Goal: Browse casually: Explore the website without a specific task or goal

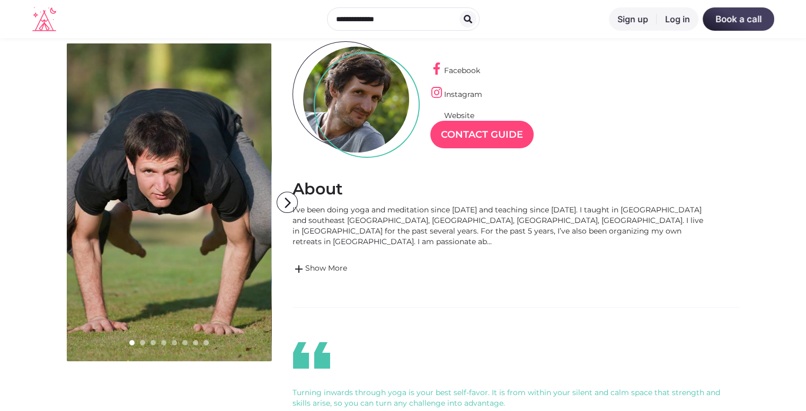
scroll to position [92, 0]
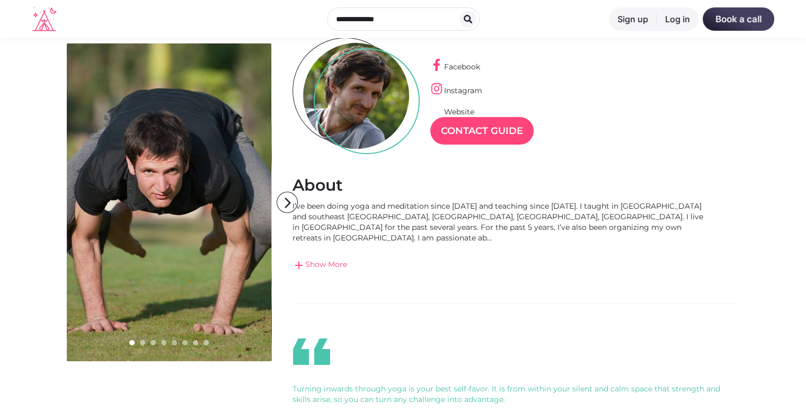
click at [339, 259] on link "add Show More" at bounding box center [499, 265] width 413 height 13
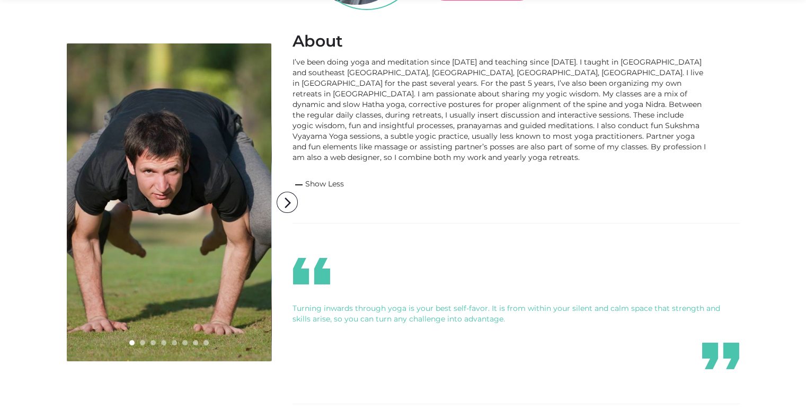
scroll to position [238, 0]
click at [290, 201] on icon "arrow_forward_ios" at bounding box center [287, 202] width 21 height 21
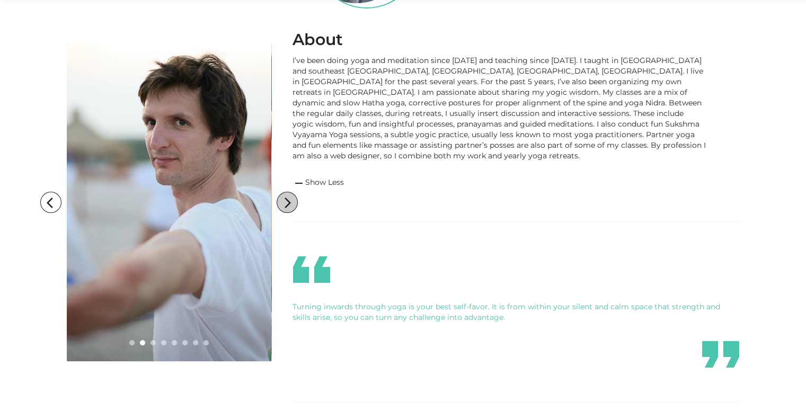
click at [290, 201] on icon "arrow_forward_ios" at bounding box center [287, 202] width 21 height 21
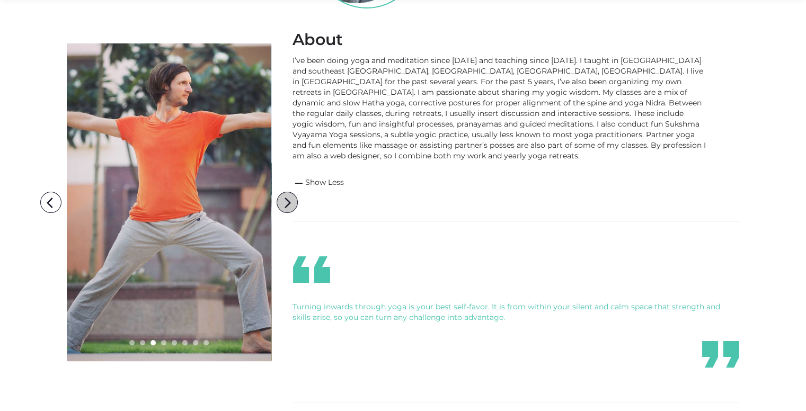
click at [290, 201] on icon "arrow_forward_ios" at bounding box center [287, 202] width 21 height 21
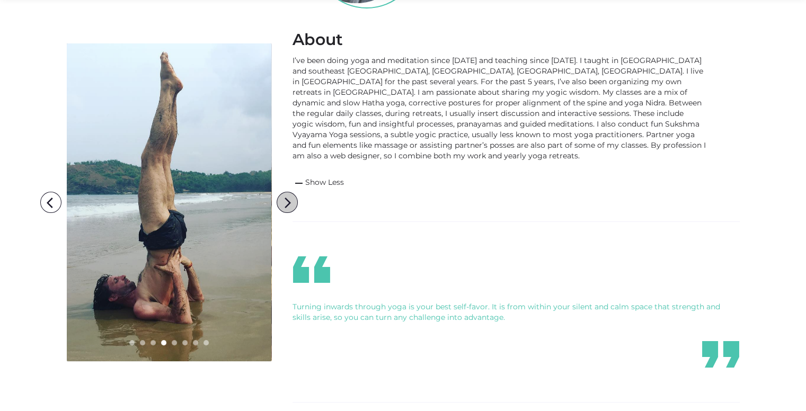
click at [290, 201] on icon "arrow_forward_ios" at bounding box center [287, 202] width 21 height 21
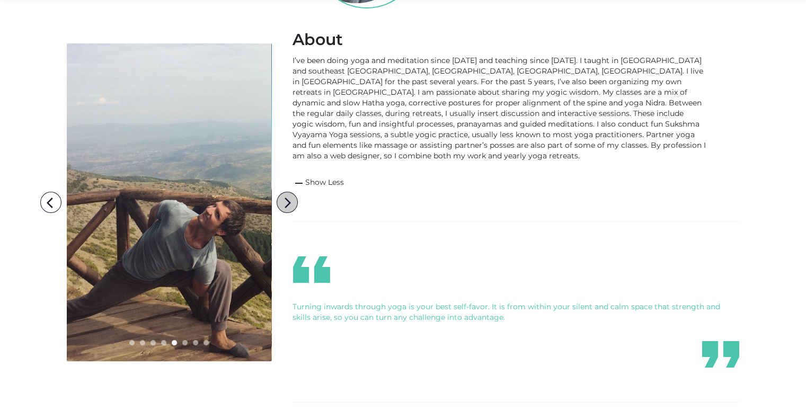
click at [290, 201] on icon "arrow_forward_ios" at bounding box center [287, 202] width 21 height 21
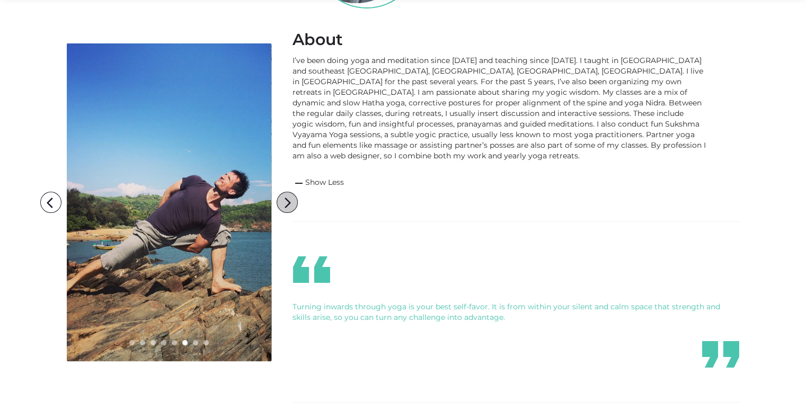
click at [290, 201] on icon "arrow_forward_ios" at bounding box center [287, 202] width 21 height 21
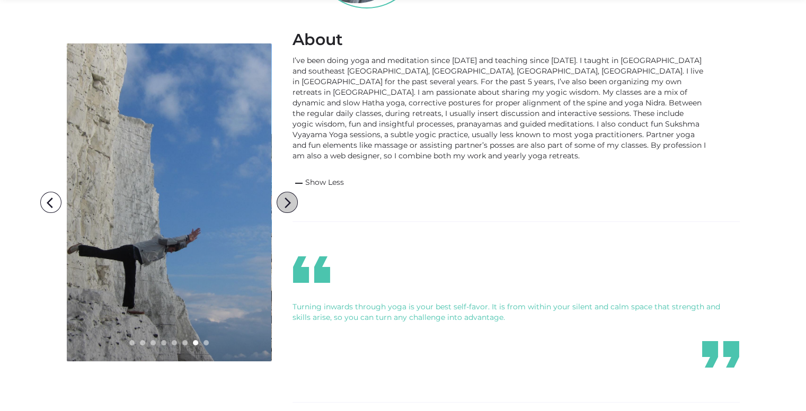
click at [290, 201] on icon "arrow_forward_ios" at bounding box center [287, 202] width 21 height 21
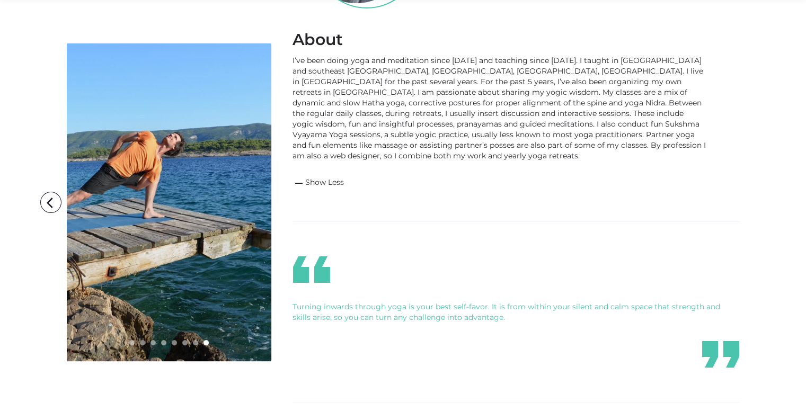
click at [290, 201] on icon "arrow_forward_ios" at bounding box center [287, 202] width 21 height 21
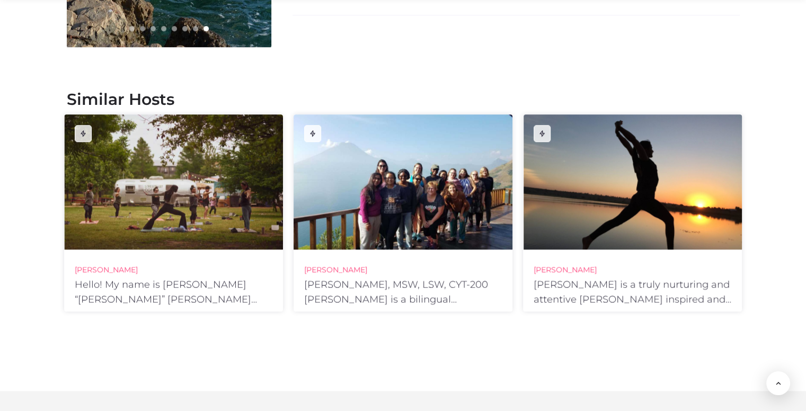
scroll to position [1077, 0]
